Goal: Navigation & Orientation: Find specific page/section

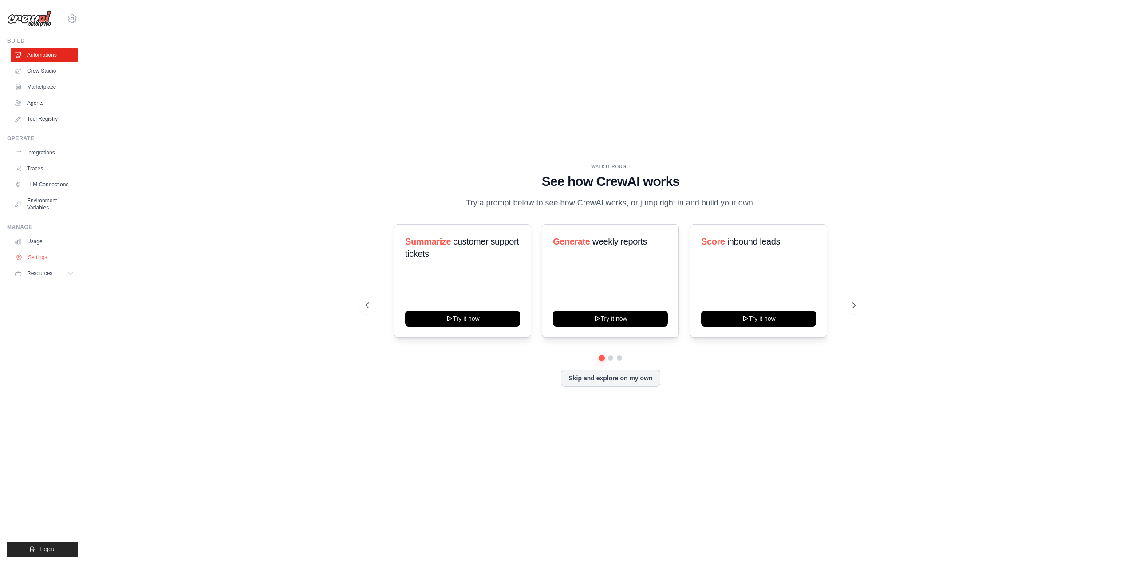
click at [47, 256] on link "Settings" at bounding box center [45, 257] width 67 height 14
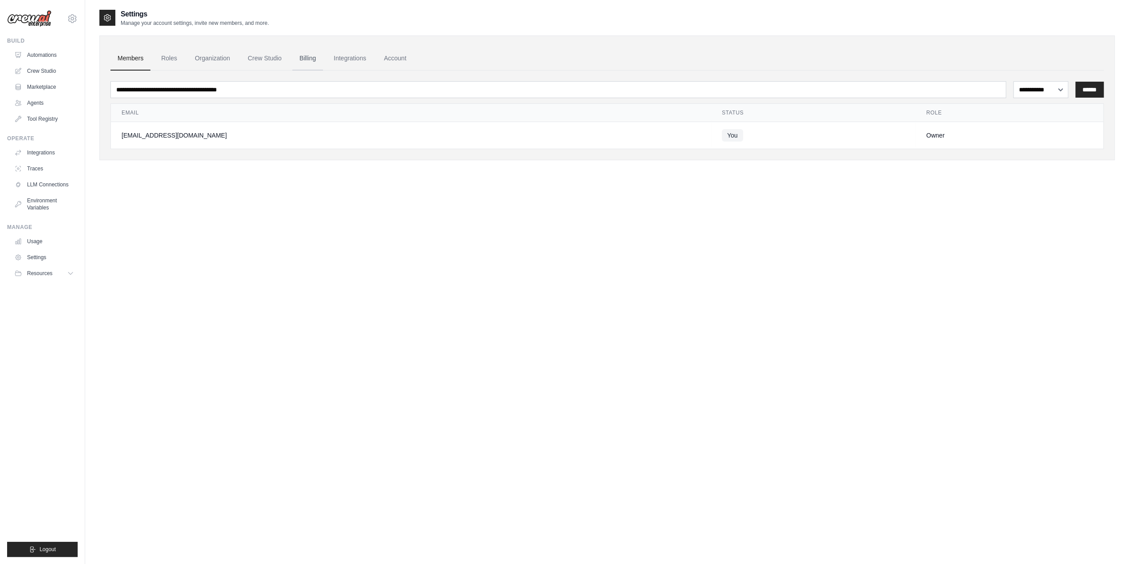
click at [314, 61] on link "Billing" at bounding box center [307, 59] width 31 height 24
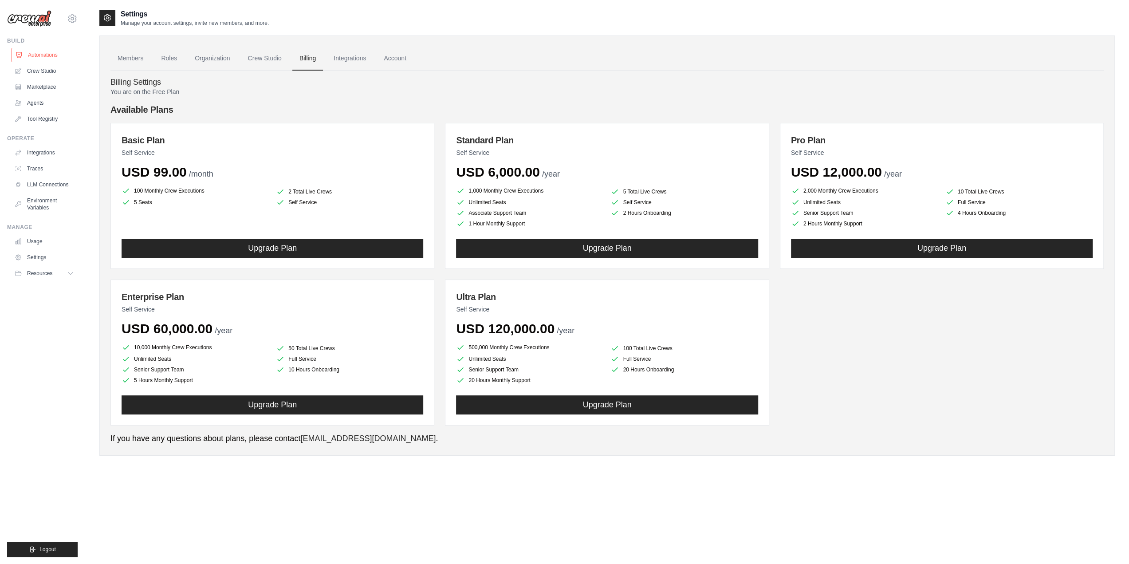
click at [53, 58] on link "Automations" at bounding box center [45, 55] width 67 height 14
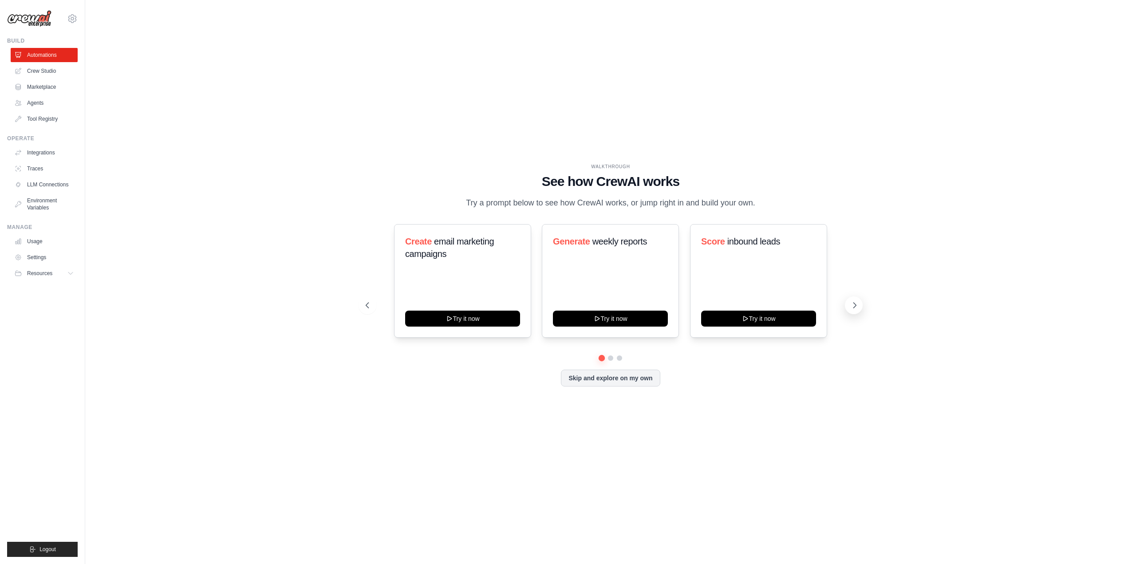
click at [854, 310] on icon at bounding box center [854, 305] width 9 height 9
click at [852, 309] on icon at bounding box center [854, 305] width 9 height 9
click at [53, 70] on link "Crew Studio" at bounding box center [45, 71] width 67 height 14
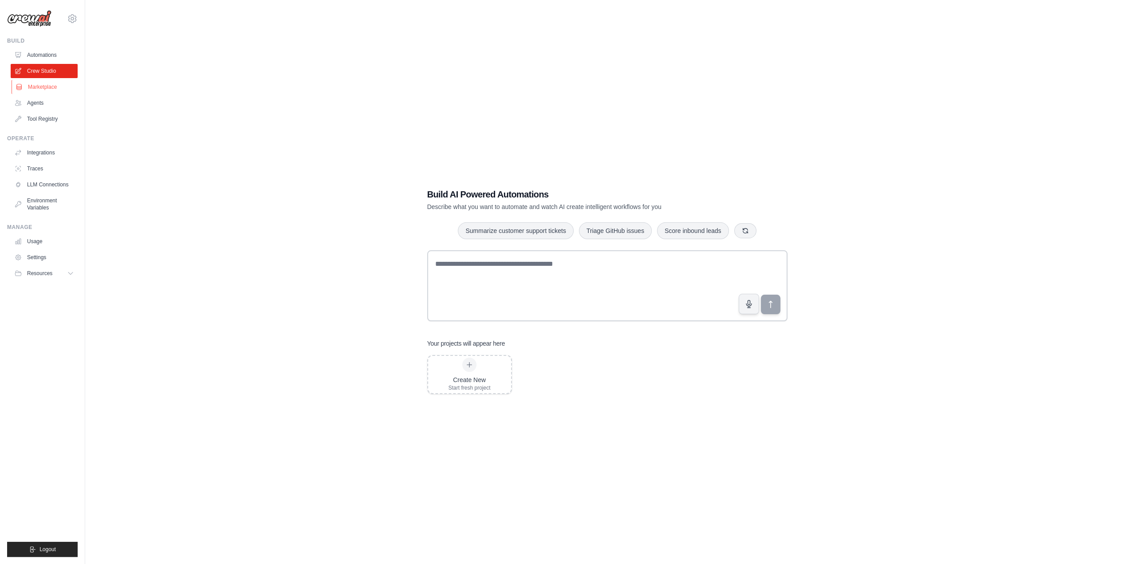
click at [45, 91] on link "Marketplace" at bounding box center [45, 87] width 67 height 14
